Goal: Task Accomplishment & Management: Manage account settings

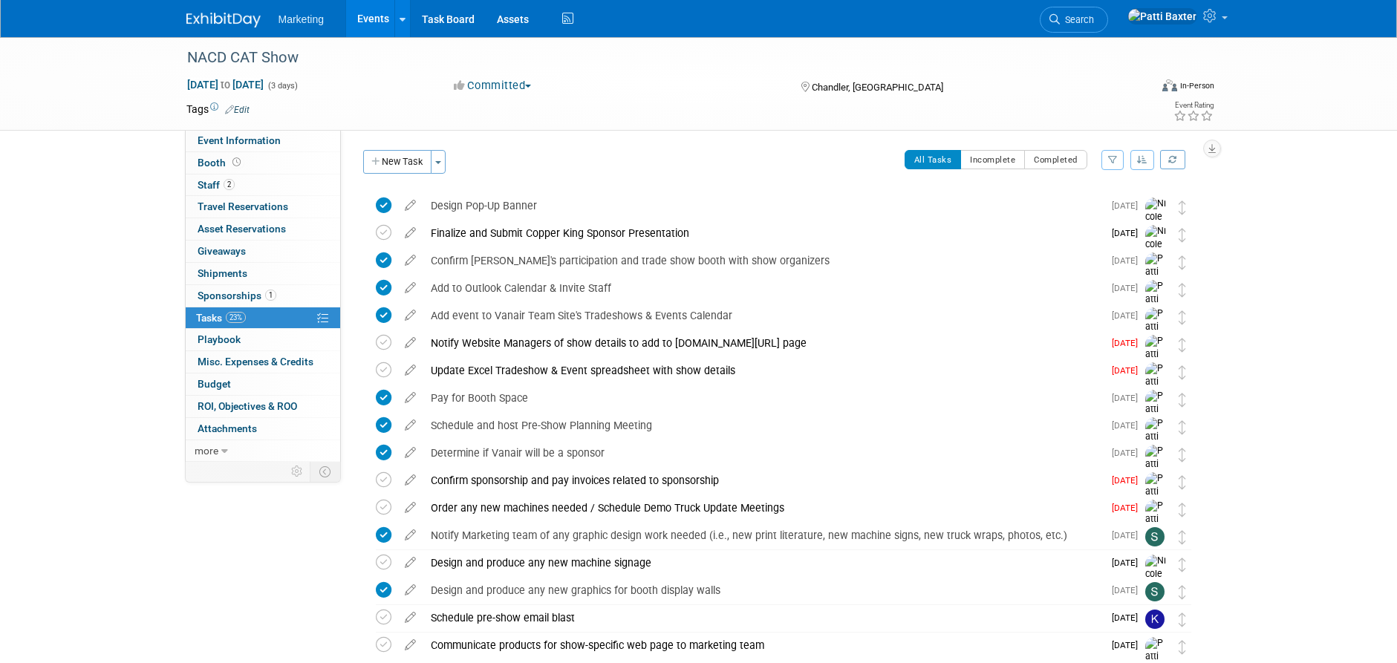
scroll to position [775, 0]
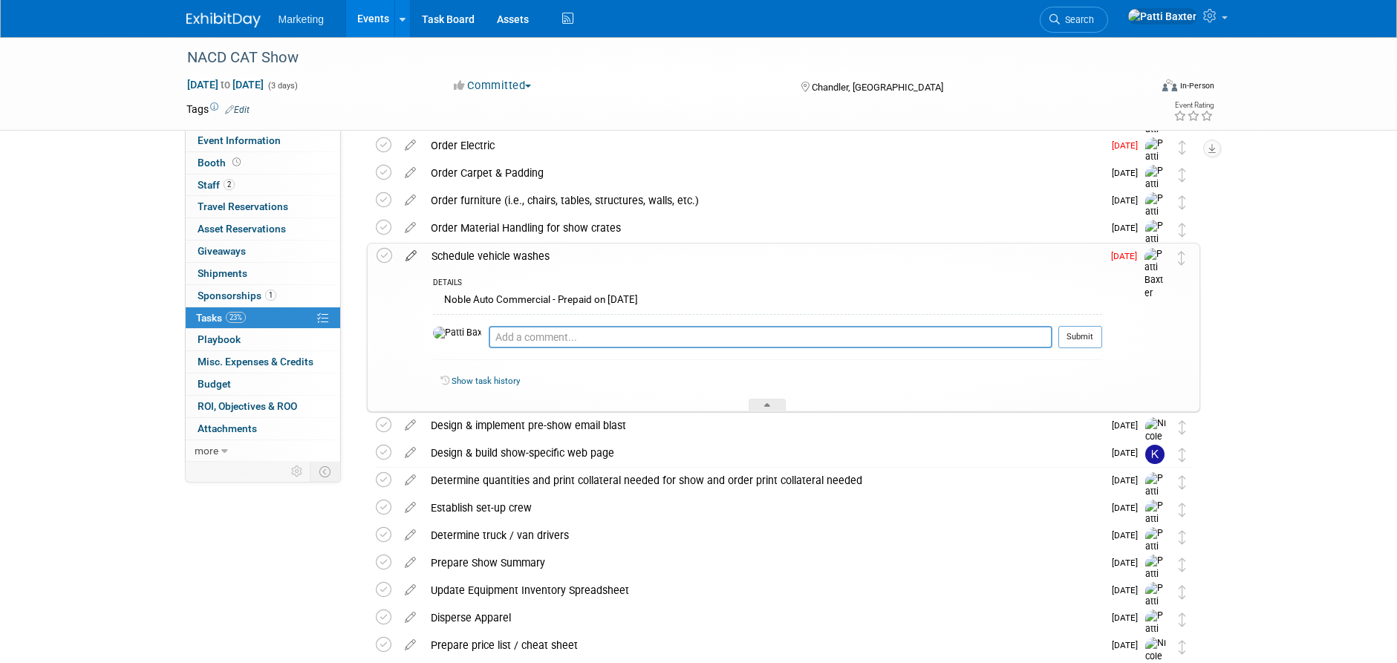
click at [415, 256] on icon at bounding box center [411, 253] width 26 height 19
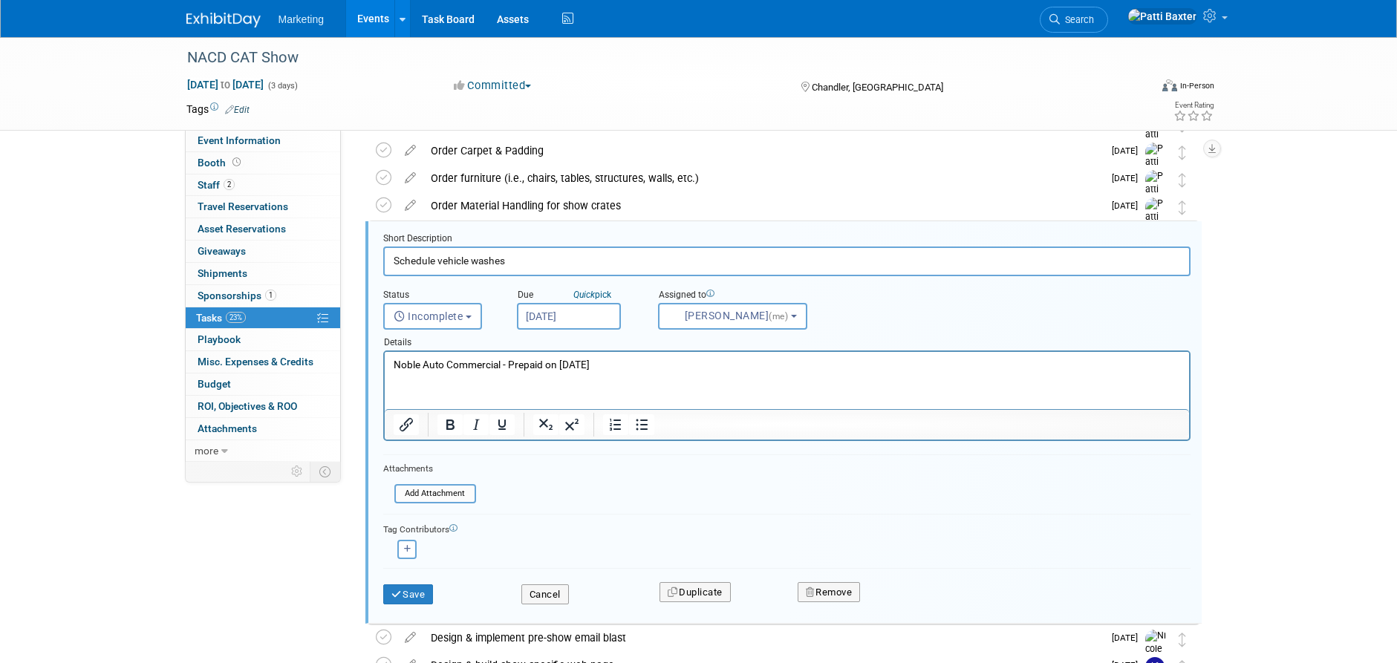
scroll to position [801, 0]
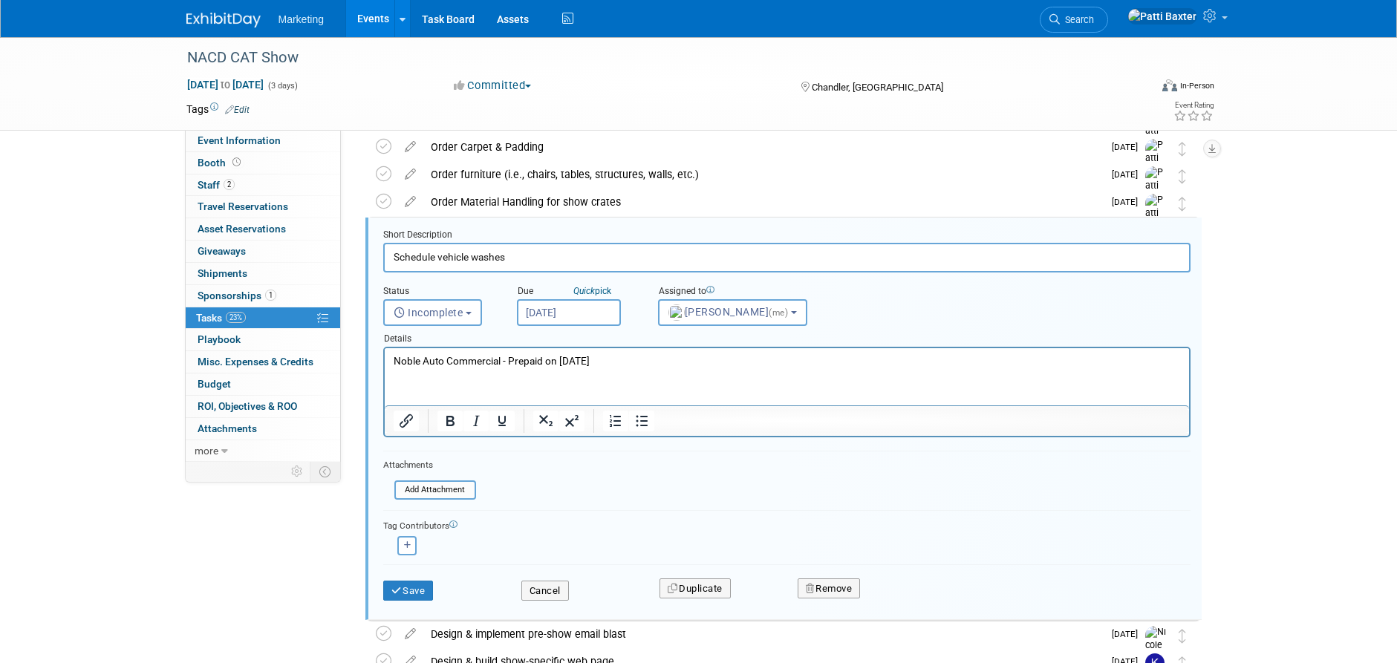
click at [499, 362] on p "Noble Auto Commercial - Prepaid on [DATE]" at bounding box center [786, 361] width 787 height 14
drag, startPoint x: 633, startPoint y: 357, endPoint x: 389, endPoint y: 360, distance: 243.7
click at [389, 360] on html "Noble Auto Commercial - Prepaid on [DATE]" at bounding box center [786, 358] width 804 height 20
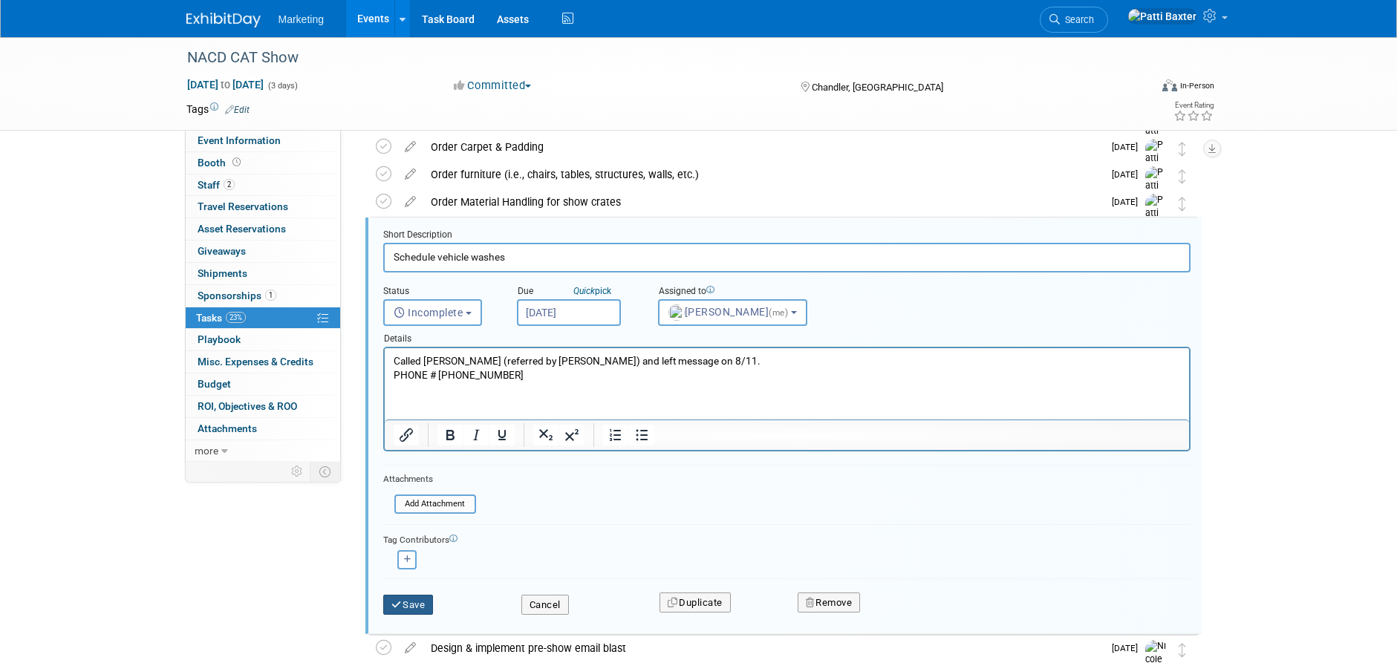
click at [399, 610] on button "Save" at bounding box center [408, 605] width 51 height 21
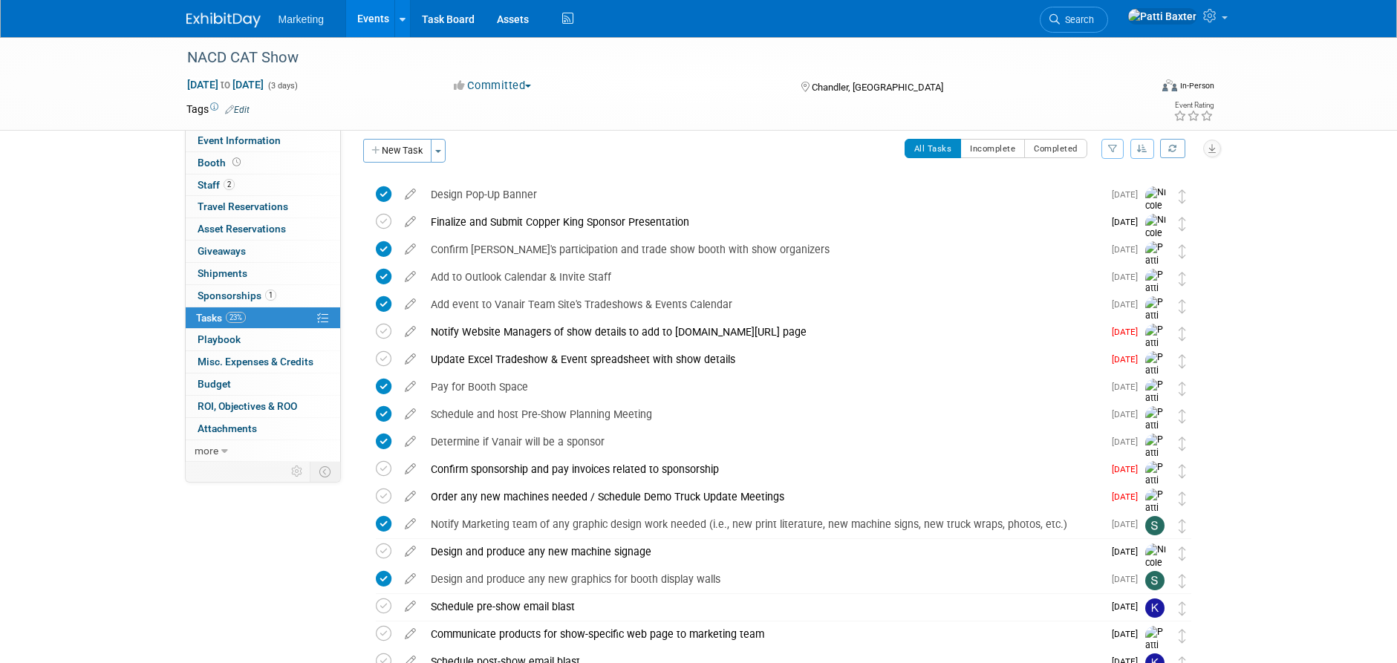
scroll to position [0, 0]
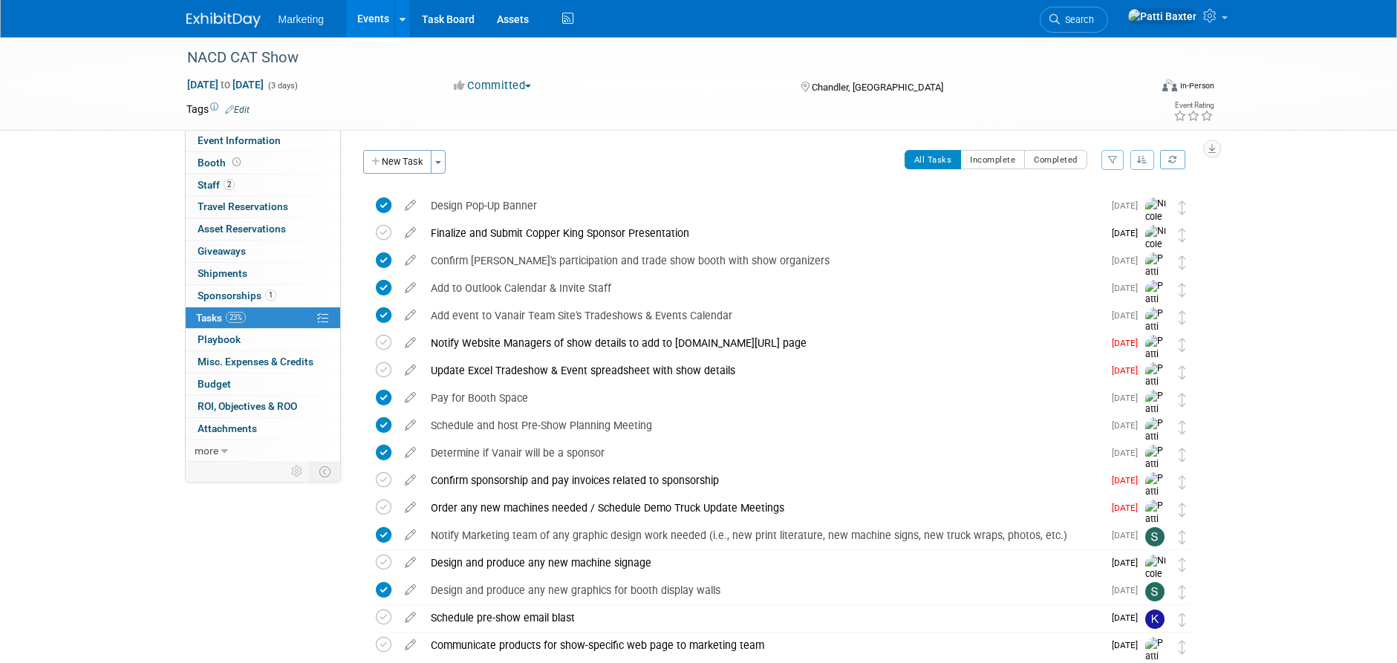
click at [1142, 157] on icon "button" at bounding box center [1142, 159] width 10 height 9
click at [1082, 227] on link "By Due Date" at bounding box center [1100, 228] width 106 height 21
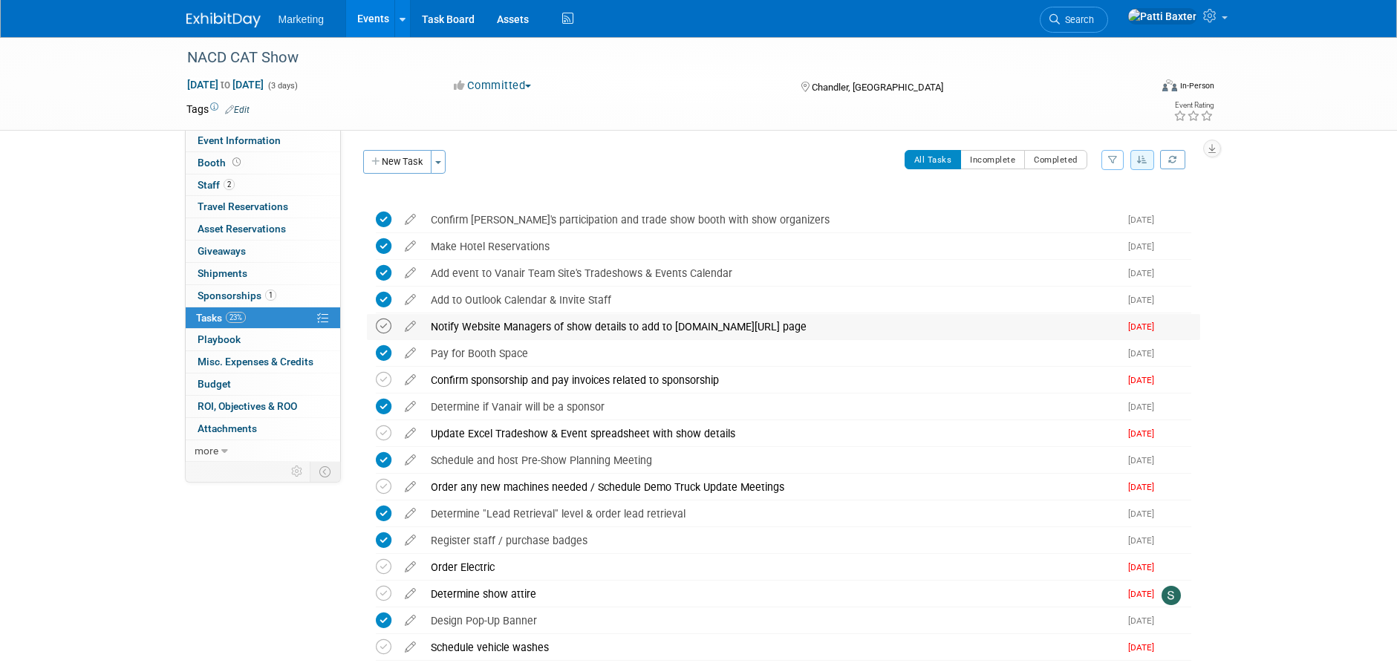
click at [382, 326] on icon at bounding box center [384, 327] width 16 height 16
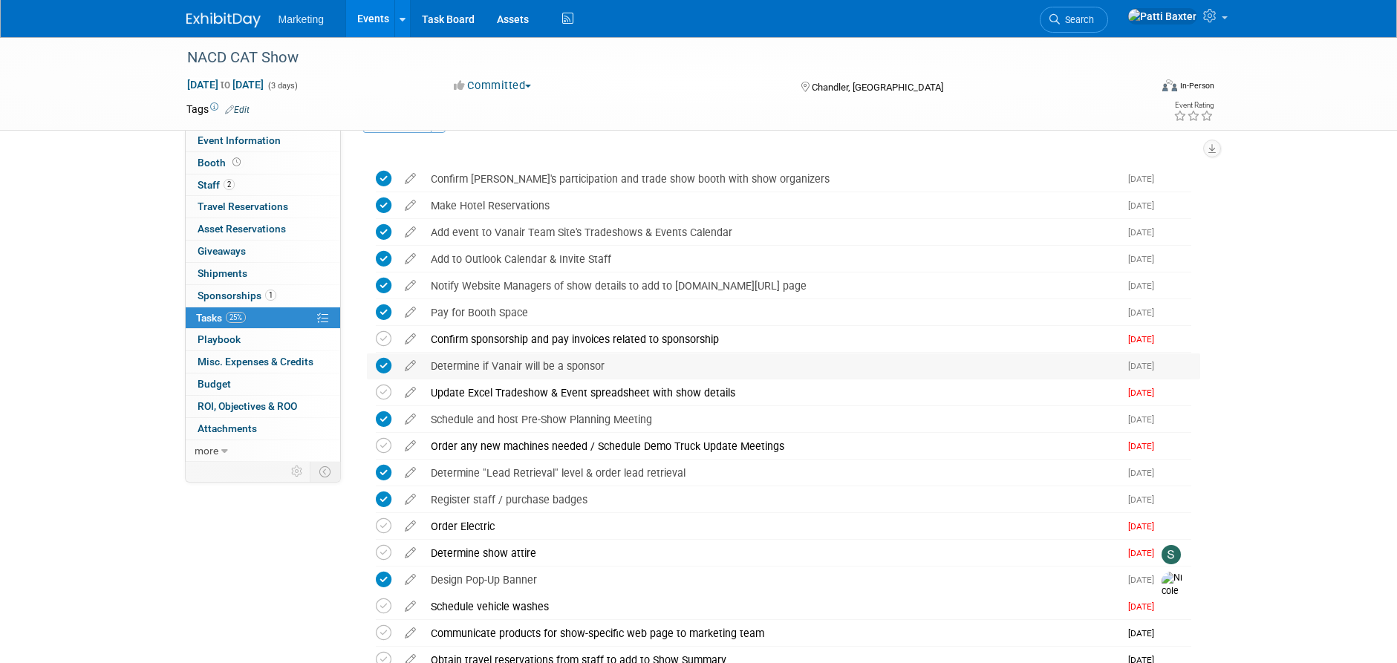
scroll to position [74, 0]
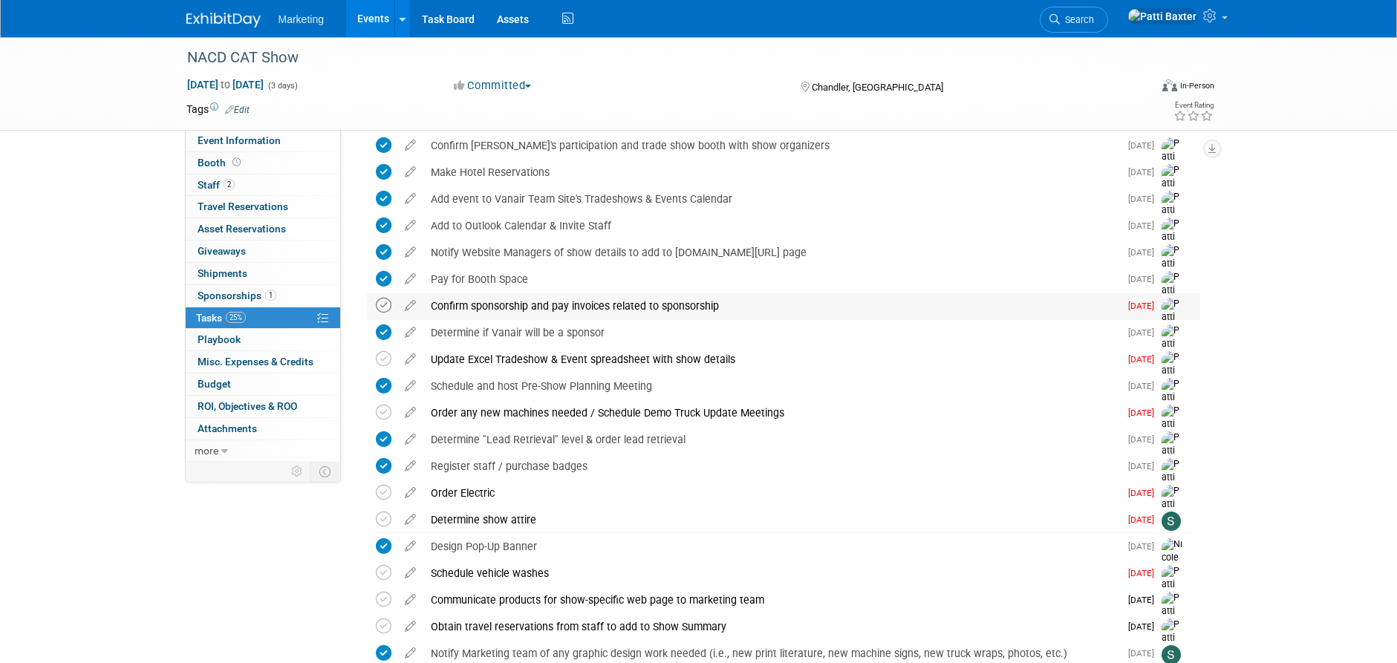
click at [387, 308] on icon at bounding box center [384, 306] width 16 height 16
click at [411, 407] on icon at bounding box center [410, 409] width 26 height 19
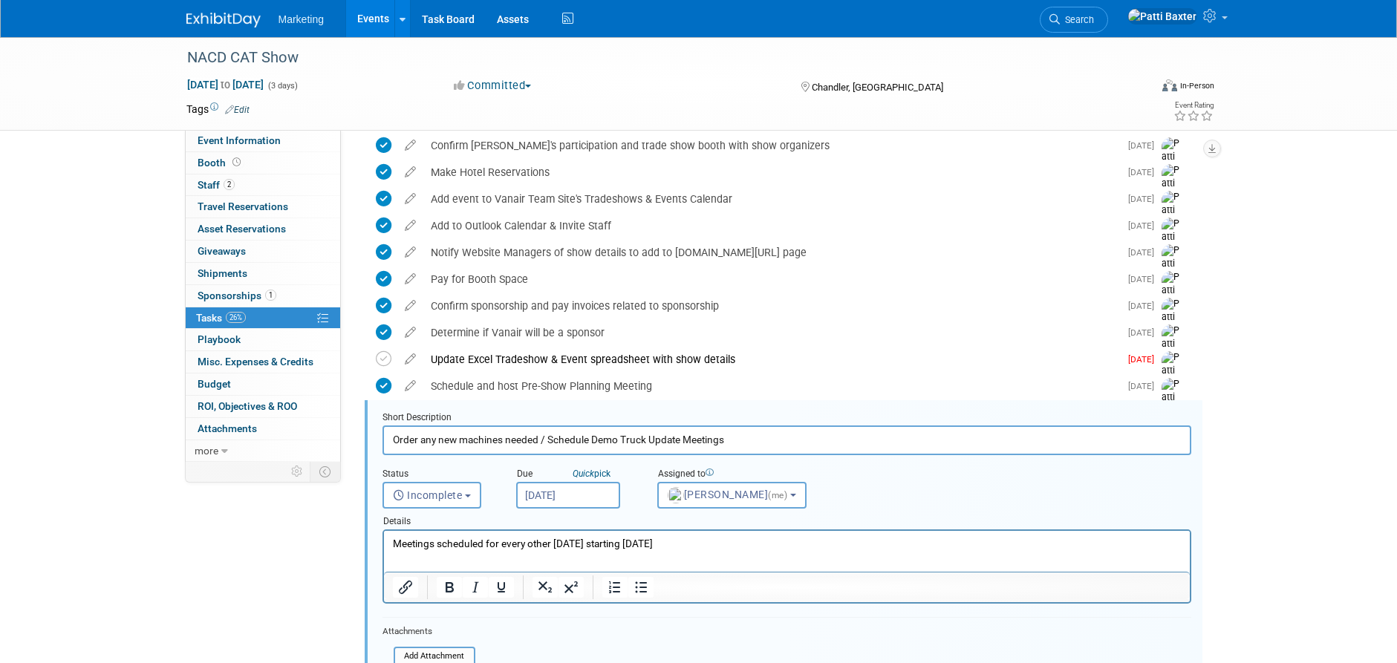
scroll to position [257, 0]
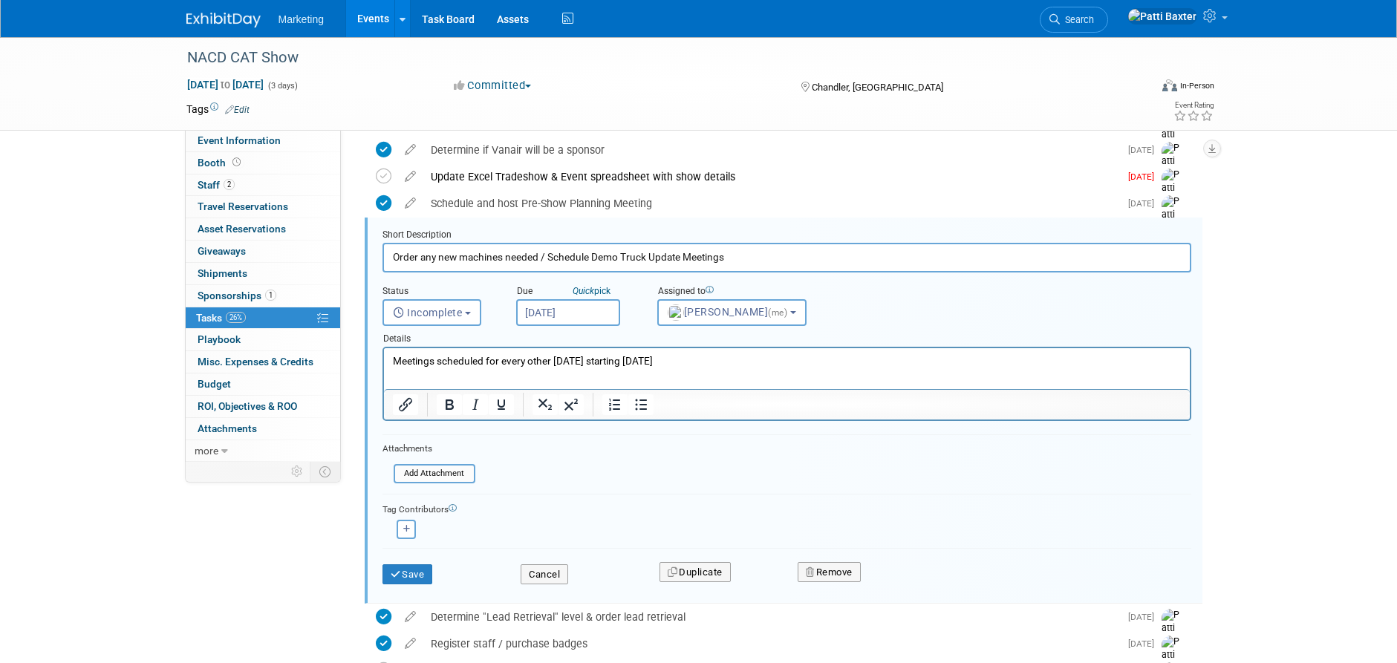
click at [703, 357] on p "Meetings scheduled for every other [DATE] starting [DATE]" at bounding box center [786, 361] width 789 height 14
click at [411, 573] on button "Save" at bounding box center [408, 574] width 51 height 21
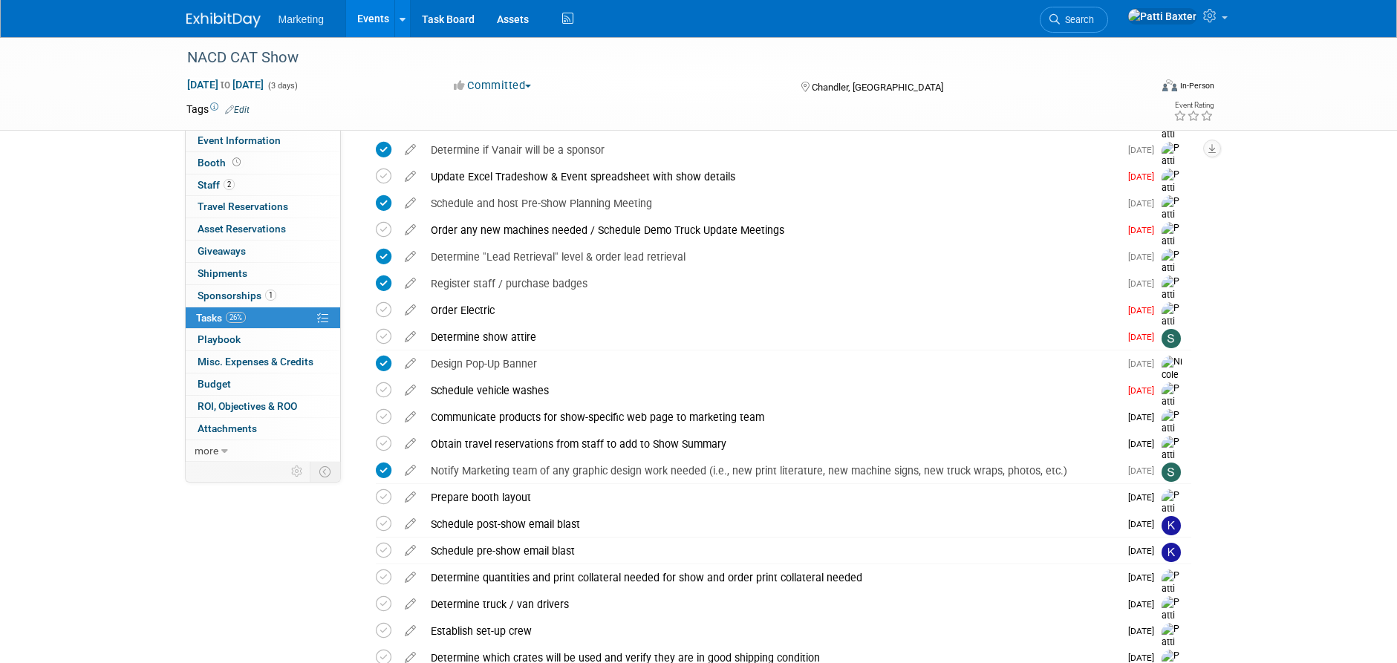
click at [408, 310] on icon at bounding box center [410, 307] width 26 height 19
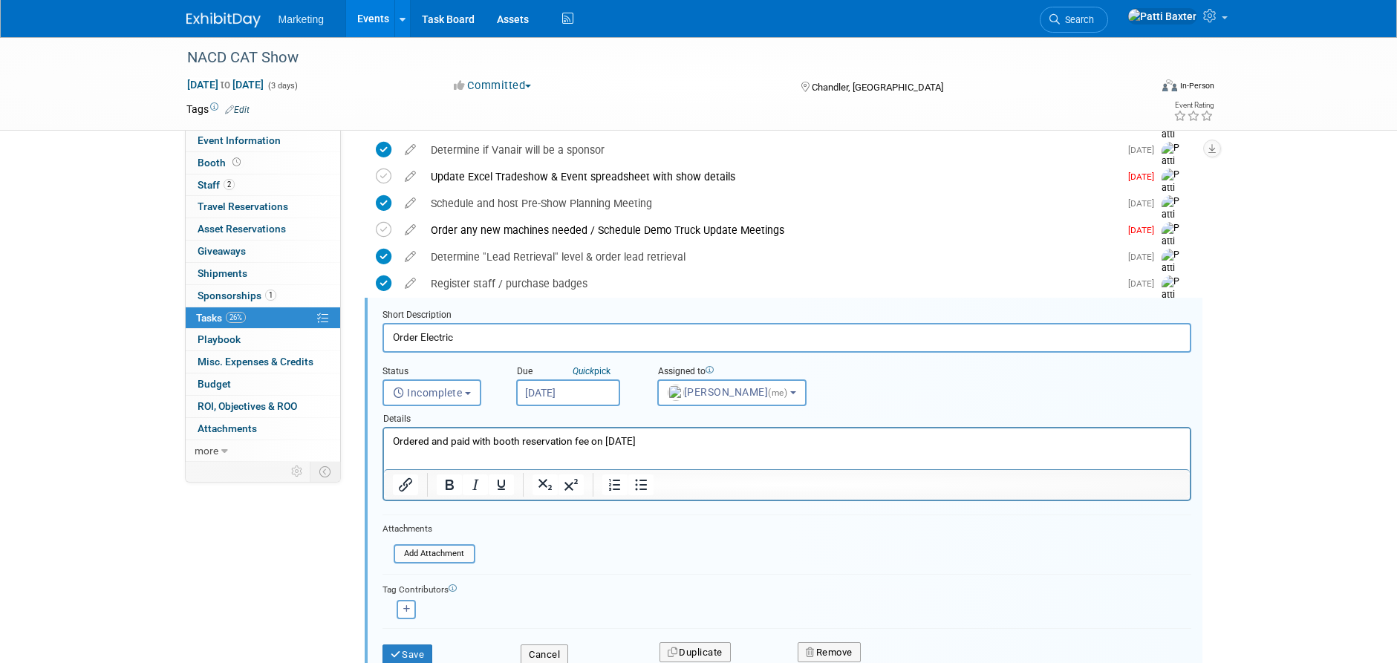
scroll to position [337, 0]
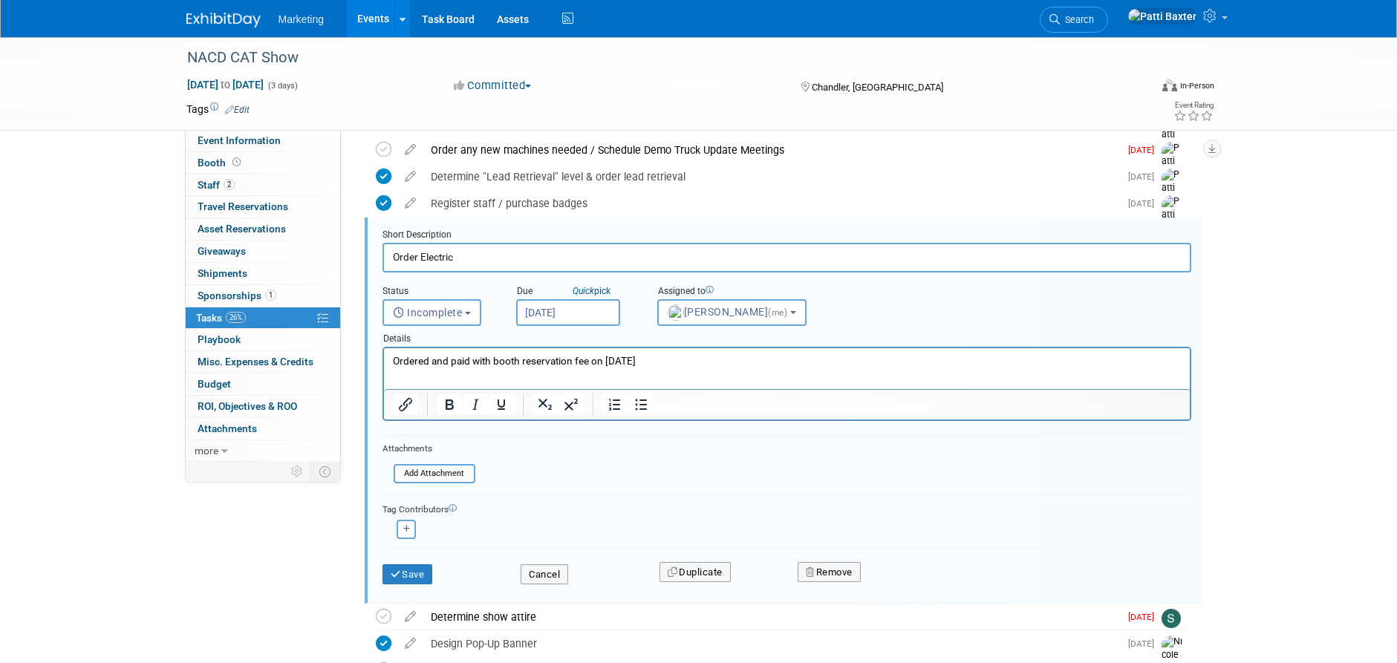
click at [518, 364] on p "Ordered and paid with booth reservation fee on [DATE]" at bounding box center [786, 361] width 789 height 14
click at [614, 356] on p "Ordered and paid with booth reservation fee on [DATE]" at bounding box center [786, 361] width 789 height 14
click at [654, 358] on p "Ordered and paid with booth reservation fee on [DATE]" at bounding box center [786, 361] width 789 height 14
click at [407, 574] on button "Save" at bounding box center [408, 574] width 51 height 21
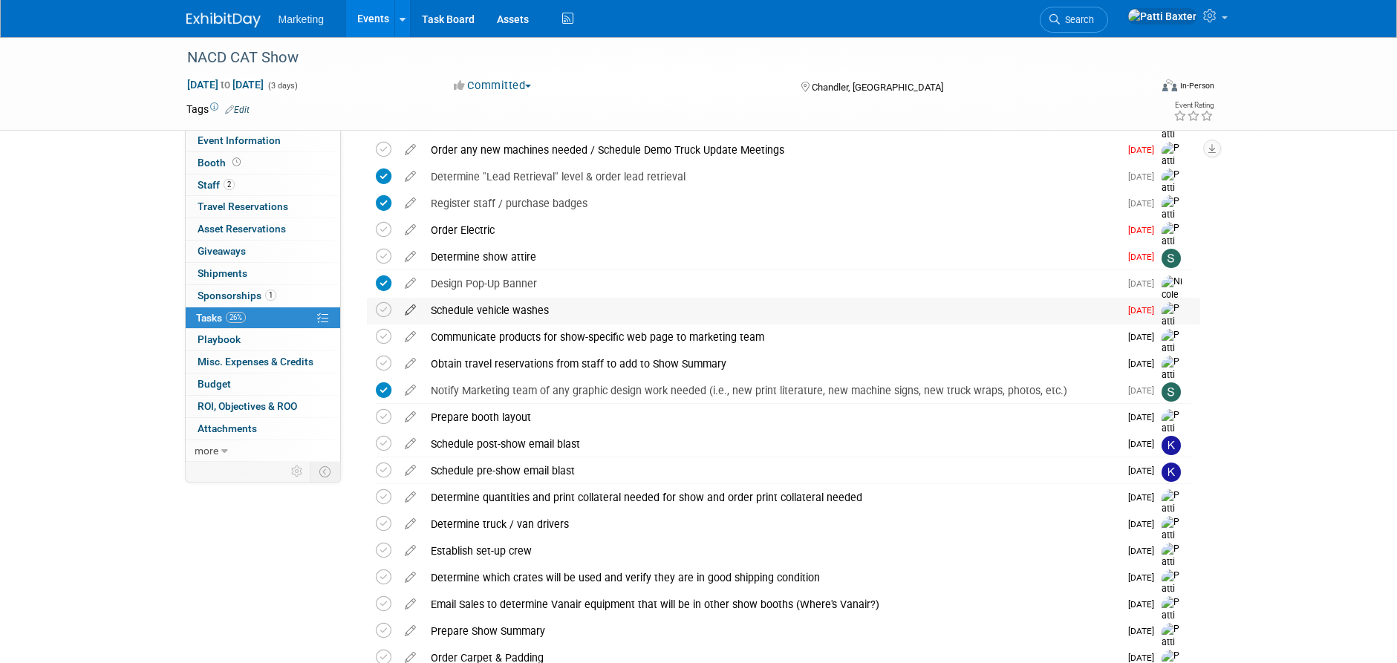
click at [409, 308] on icon at bounding box center [410, 307] width 26 height 19
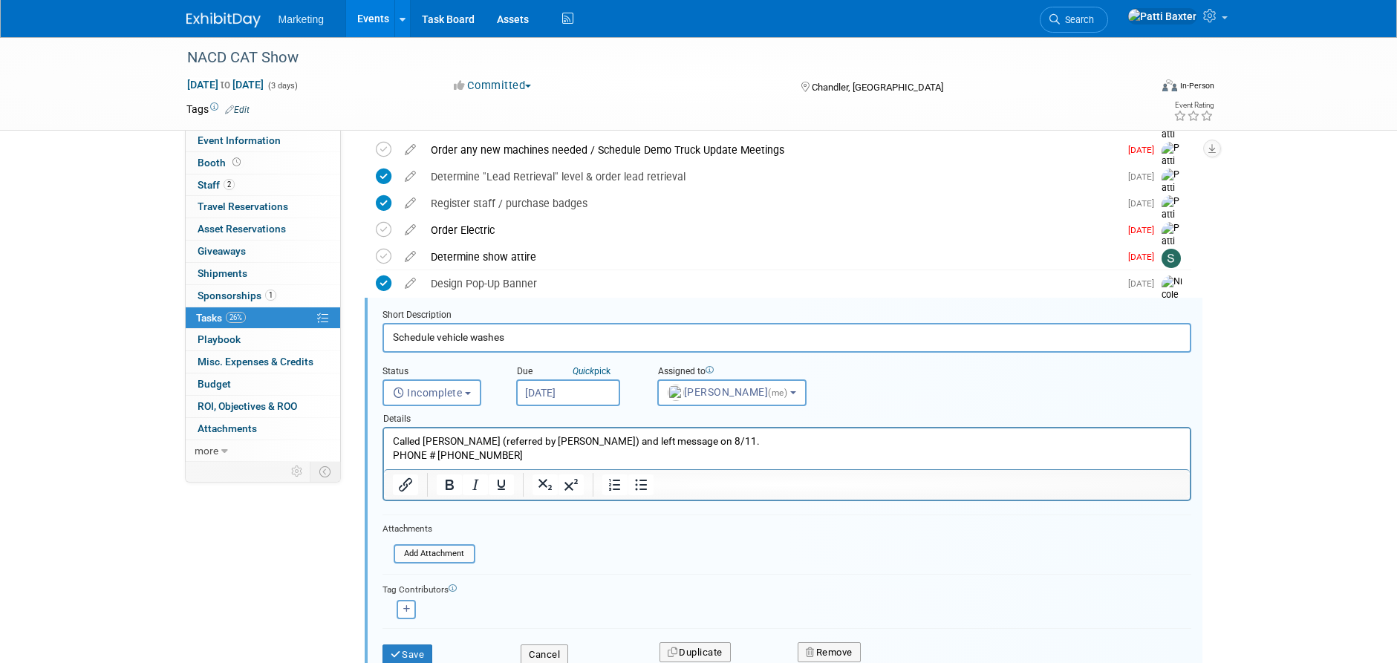
scroll to position [417, 0]
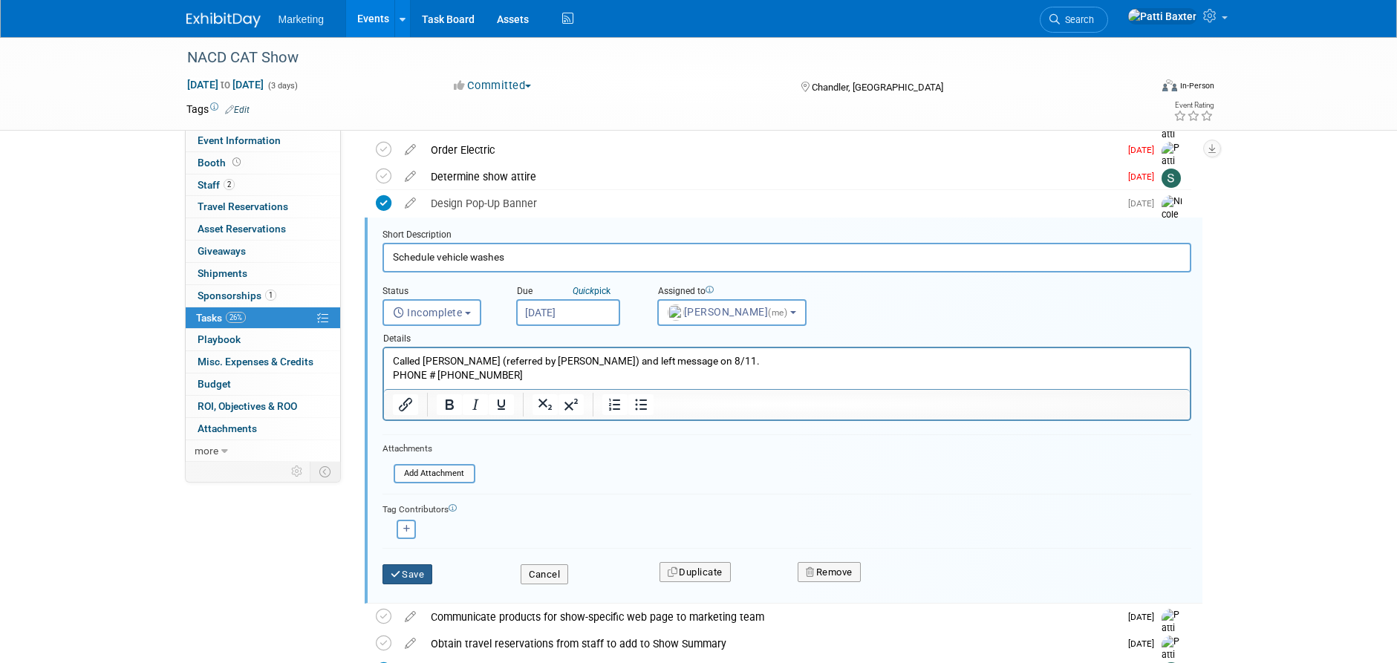
drag, startPoint x: 413, startPoint y: 578, endPoint x: 412, endPoint y: 563, distance: 14.9
click at [414, 577] on button "Save" at bounding box center [408, 574] width 51 height 21
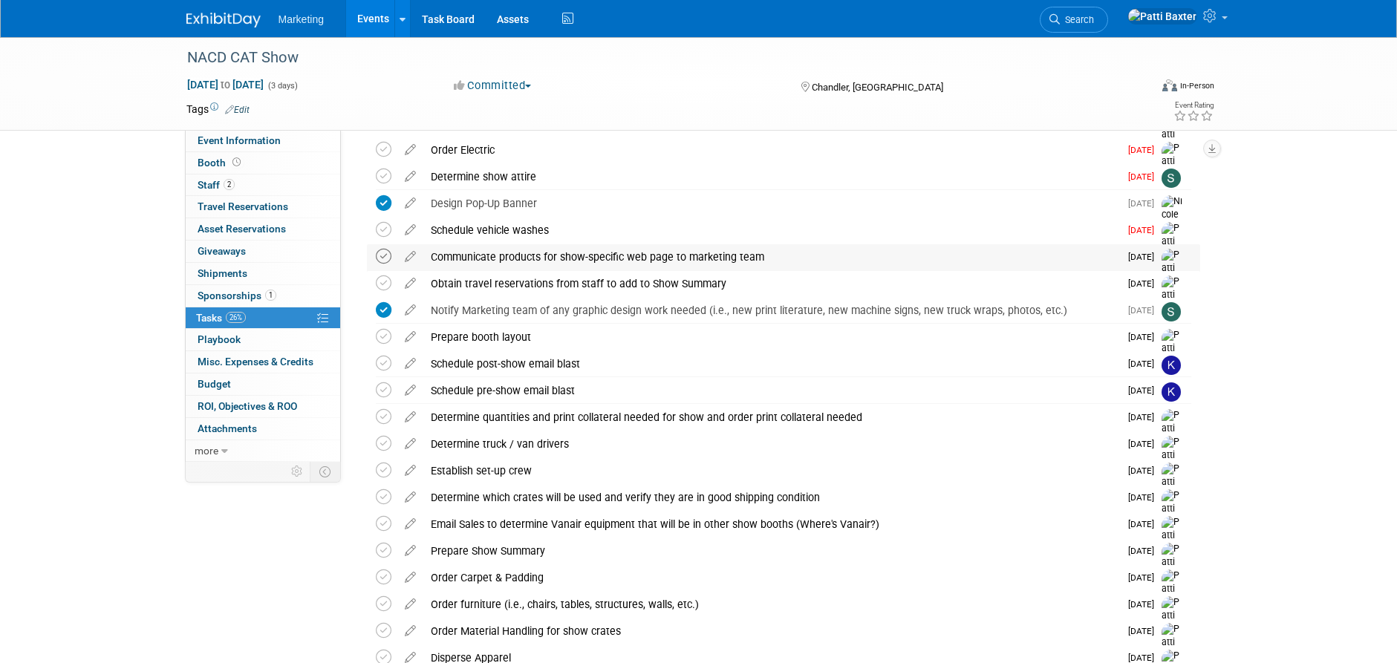
click at [380, 256] on icon at bounding box center [384, 257] width 16 height 16
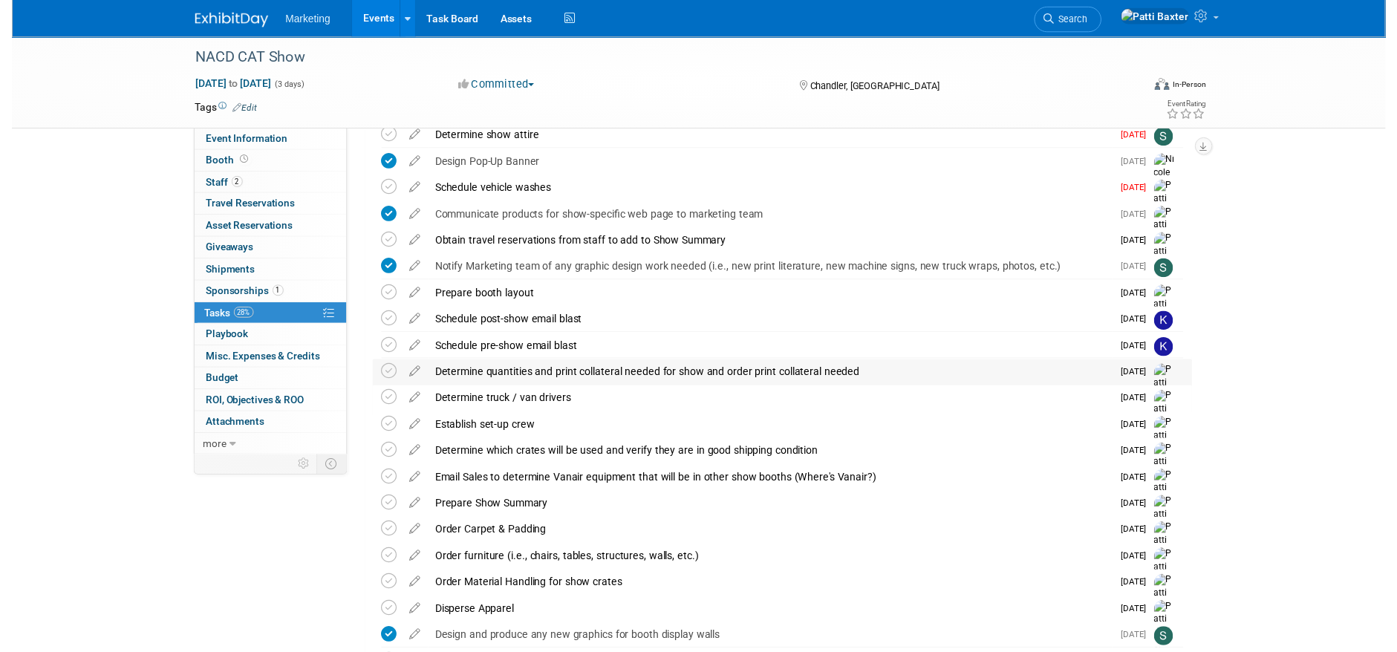
scroll to position [492, 0]
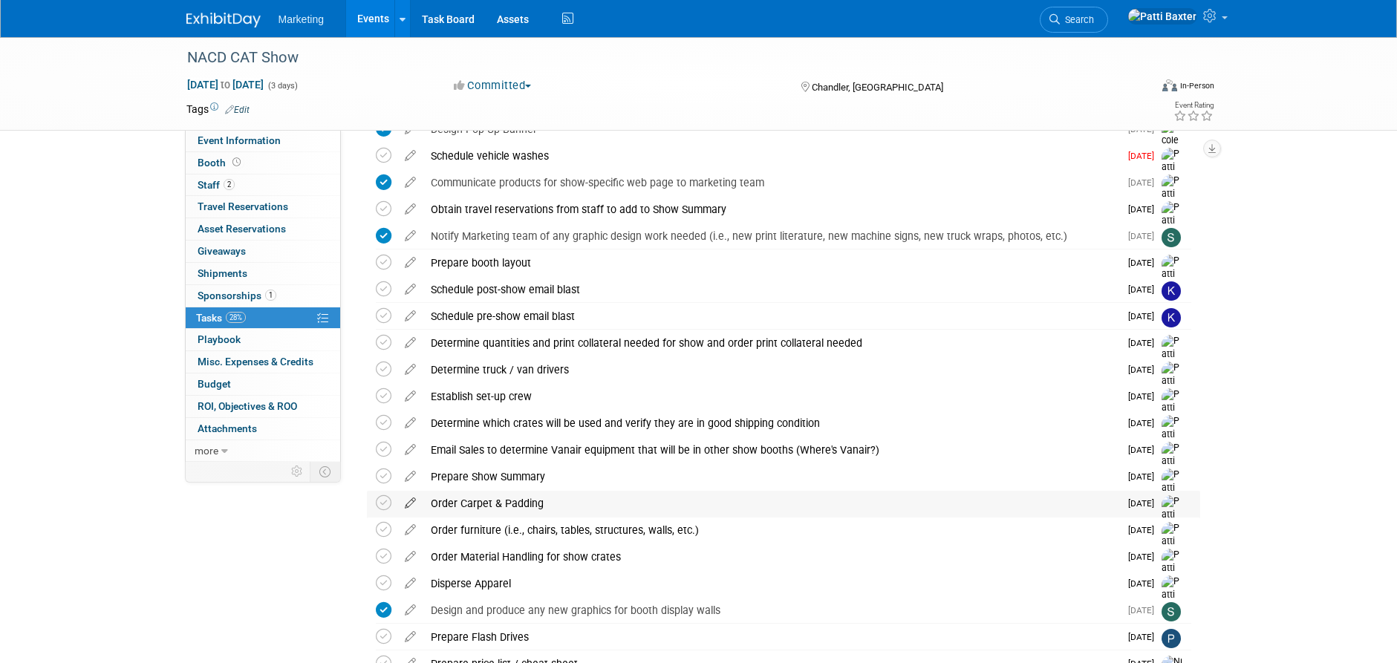
click at [412, 503] on icon at bounding box center [410, 500] width 26 height 19
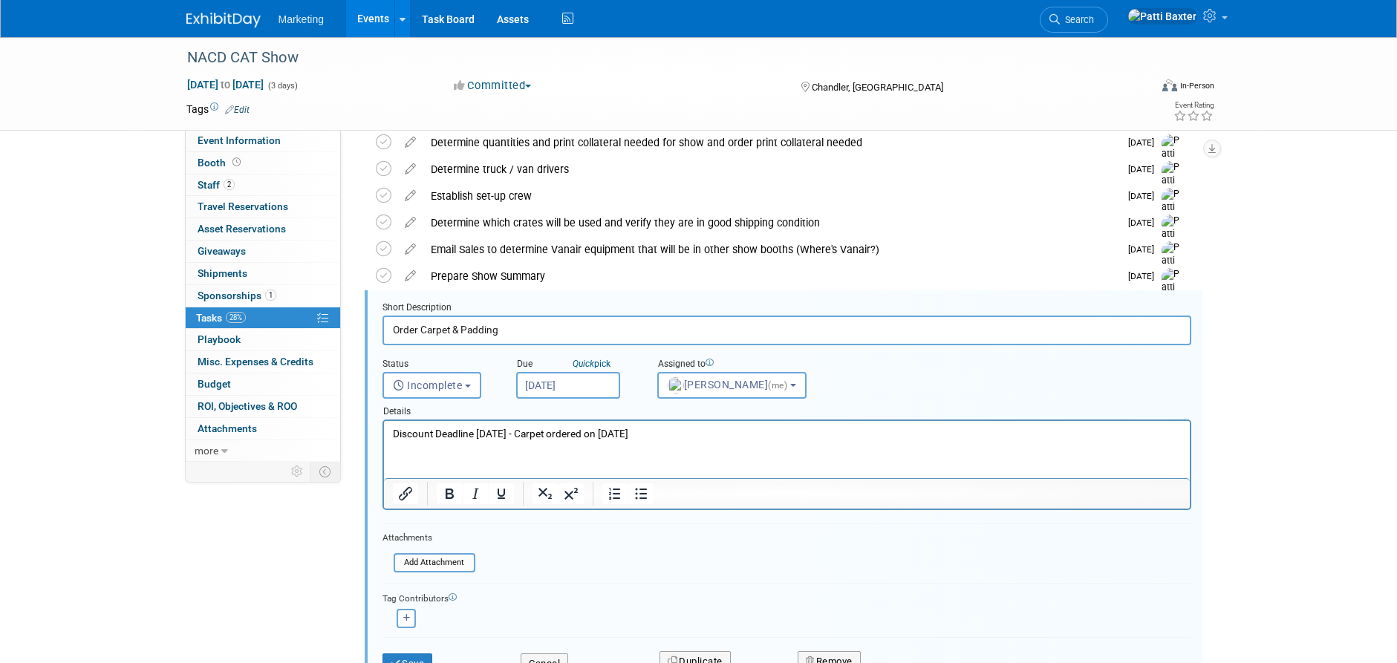
scroll to position [765, 0]
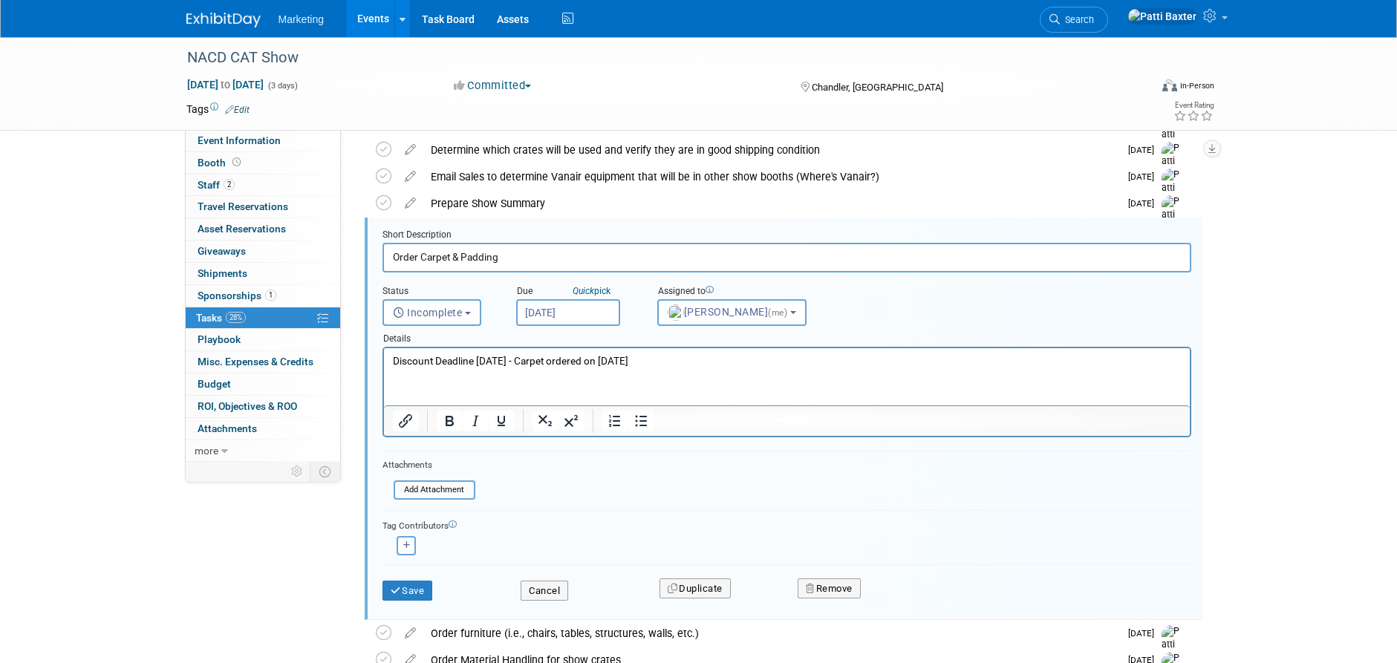
drag, startPoint x: 684, startPoint y: 357, endPoint x: 377, endPoint y: 358, distance: 307.5
click at [383, 358] on html "Discount Deadline [DATE] - Carpet ordered on [DATE]" at bounding box center [786, 358] width 806 height 20
click at [529, 359] on p "OUTDOOR BOOTH - No Carpet needed." at bounding box center [786, 361] width 789 height 14
click at [432, 312] on span "Incomplete" at bounding box center [428, 313] width 70 height 12
click at [418, 375] on label "Completed" at bounding box center [431, 377] width 80 height 24
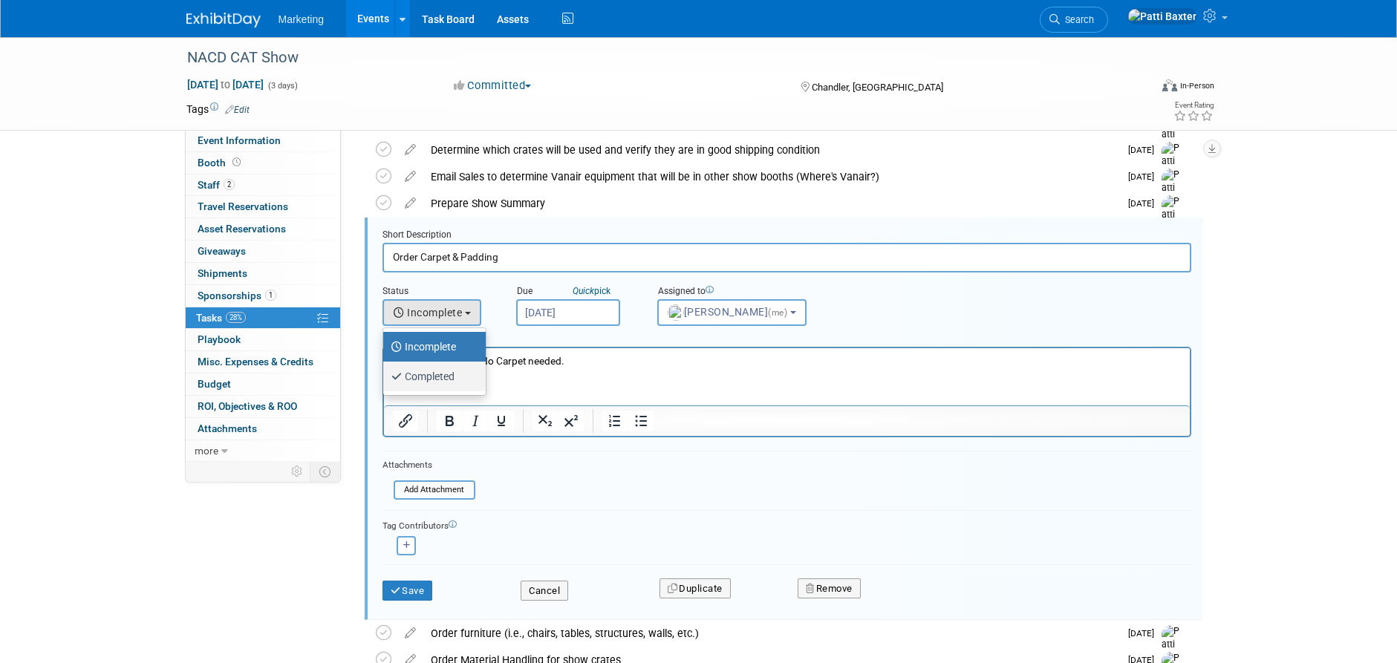
click at [385, 375] on input "Completed" at bounding box center [381, 375] width 10 height 10
select select "3"
click at [409, 587] on button "Save" at bounding box center [408, 591] width 51 height 21
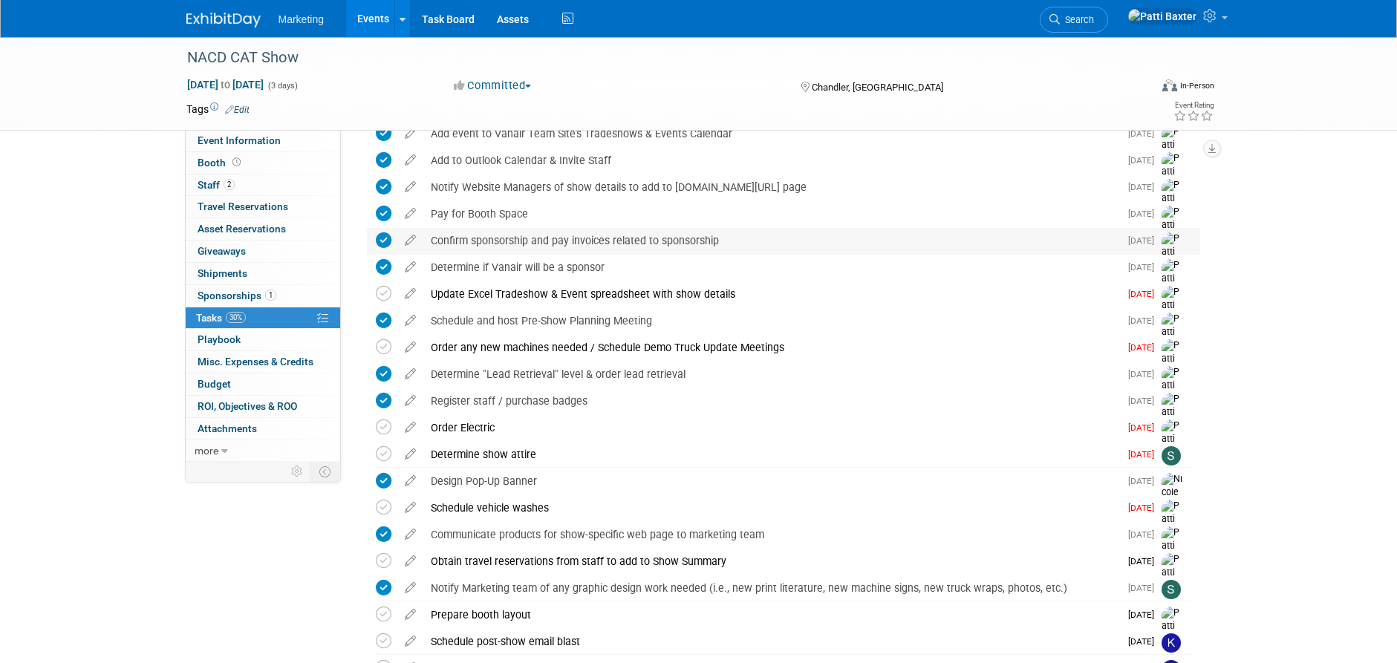
scroll to position [149, 0]
